Goal: Book appointment/travel/reservation

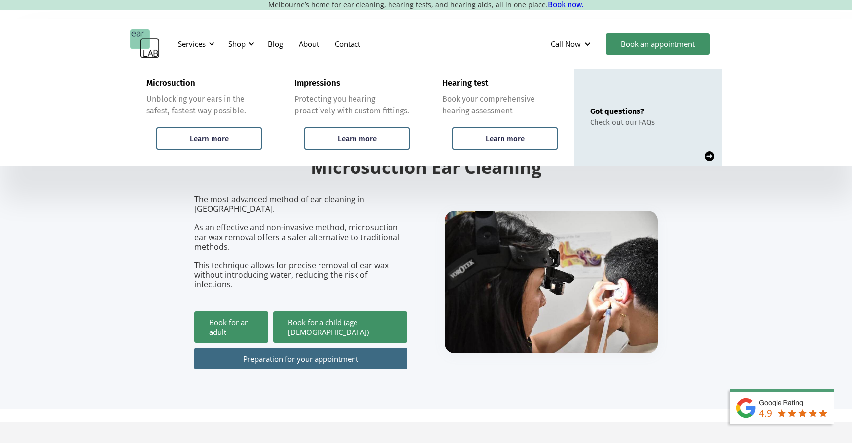
click at [201, 87] on div "Microsuction Unblocking your ears in the safest, fastest way possible." at bounding box center [203, 97] width 115 height 38
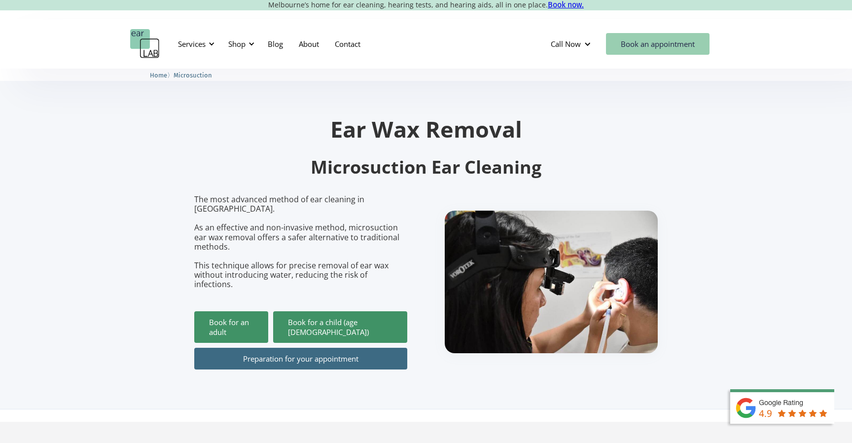
click at [663, 40] on link "Book an appointment" at bounding box center [658, 44] width 104 height 22
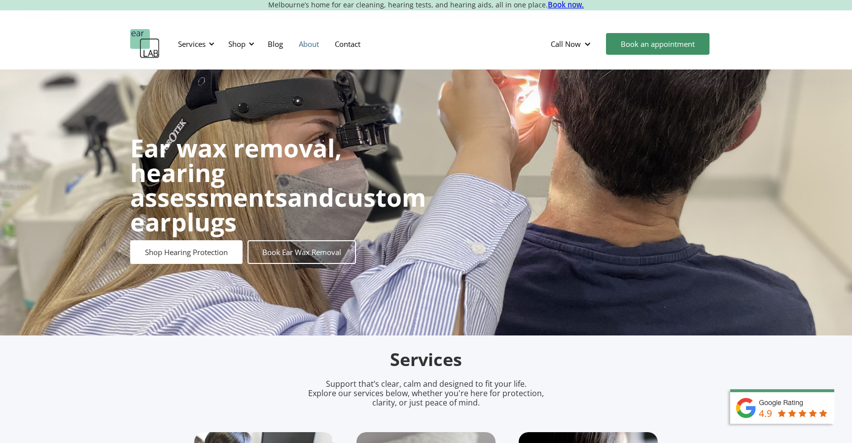
click at [315, 45] on link "About" at bounding box center [309, 44] width 36 height 29
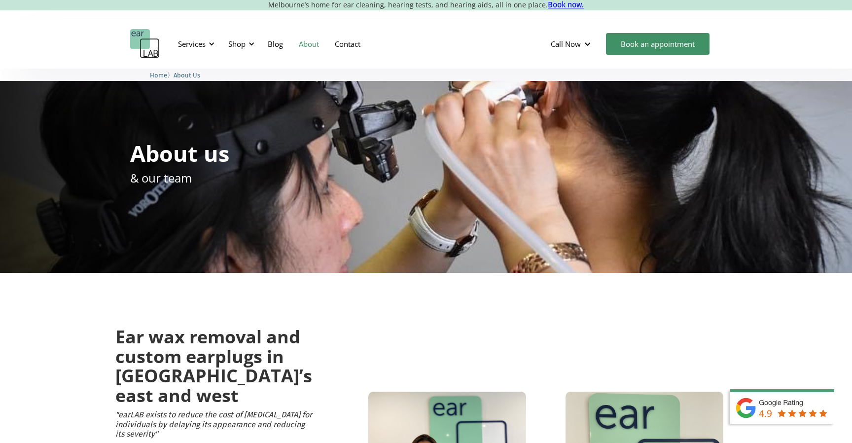
click at [133, 36] on img "home" at bounding box center [145, 44] width 30 height 30
